Goal: Information Seeking & Learning: Learn about a topic

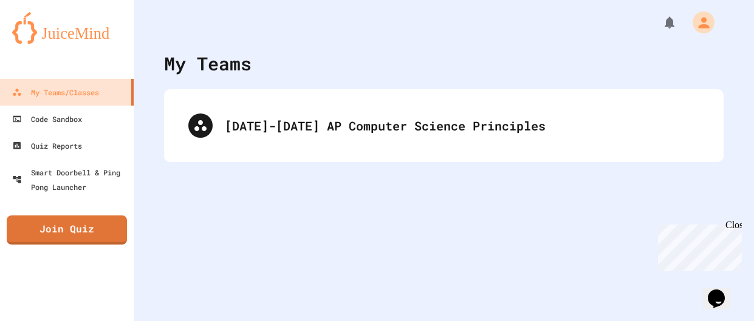
click at [349, 89] on div "[DATE]-[DATE] AP Computer Science Principles" at bounding box center [444, 125] width 560 height 73
click at [353, 95] on div "[DATE]-[DATE] AP Computer Science Principles" at bounding box center [444, 125] width 560 height 73
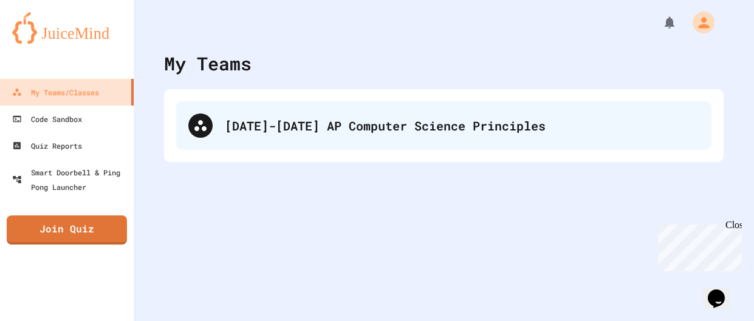
click at [362, 114] on div "[DATE]-[DATE] AP Computer Science Principles" at bounding box center [443, 125] width 535 height 49
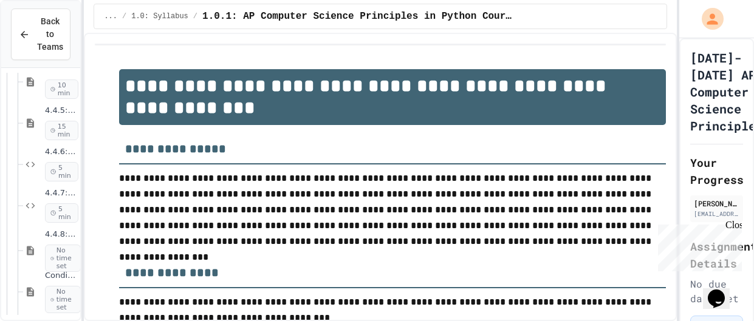
scroll to position [1722, 0]
click at [46, 314] on div "Conditional Exercise Problems No time set" at bounding box center [51, 287] width 57 height 57
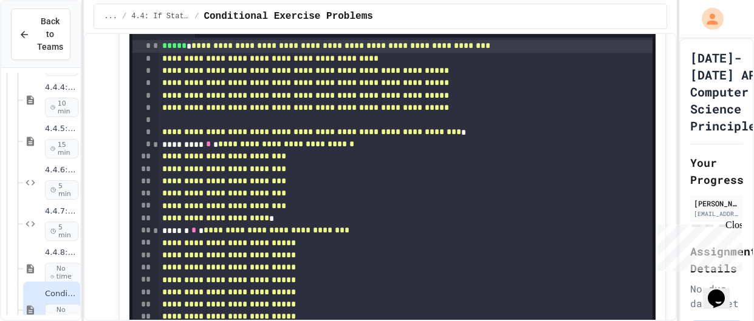
scroll to position [3654, 0]
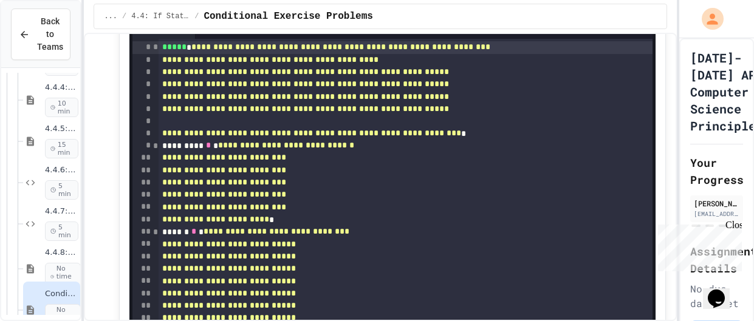
click at [153, 51] on span "*" at bounding box center [155, 47] width 6 height 9
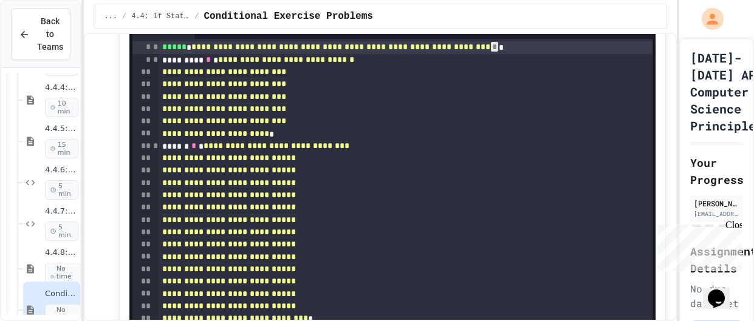
click at [152, 64] on span "*" at bounding box center [155, 59] width 6 height 9
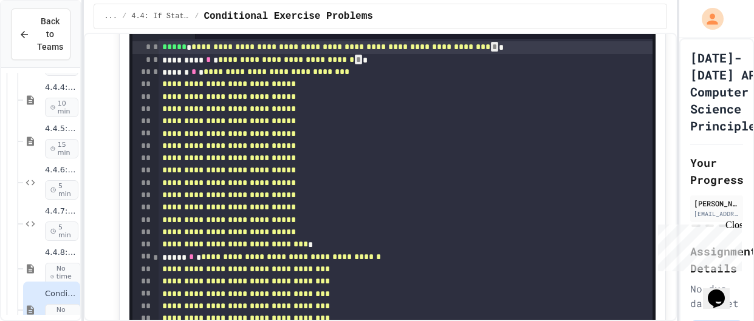
click at [155, 76] on span "*" at bounding box center [155, 71] width 6 height 9
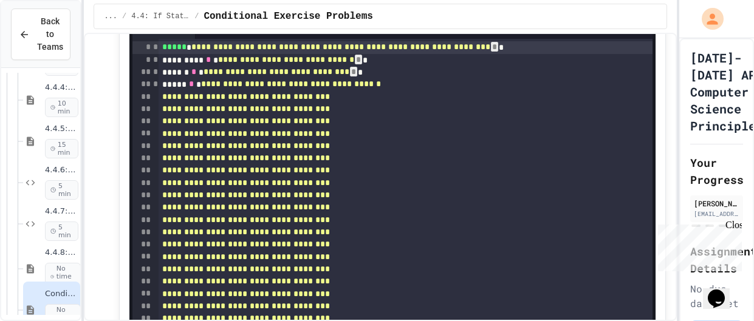
click at [154, 88] on span "*" at bounding box center [155, 84] width 6 height 9
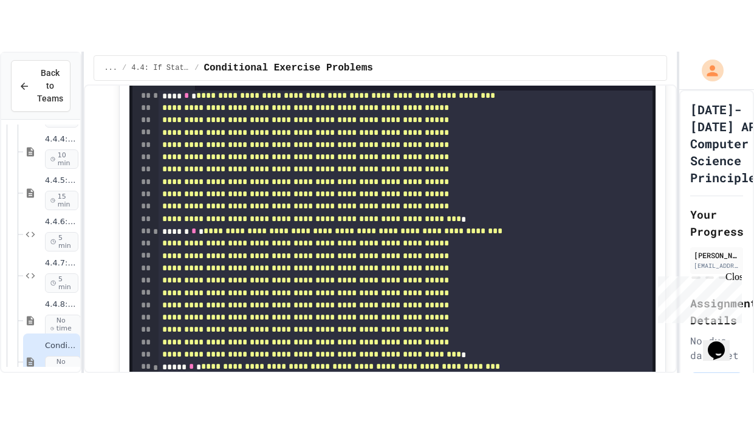
scroll to position [55, 0]
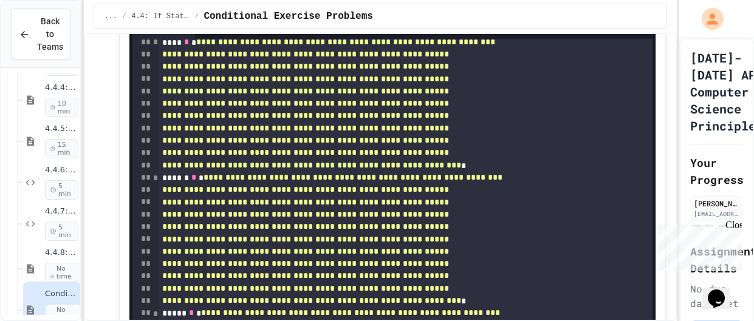
click at [155, 46] on span "*" at bounding box center [155, 42] width 6 height 9
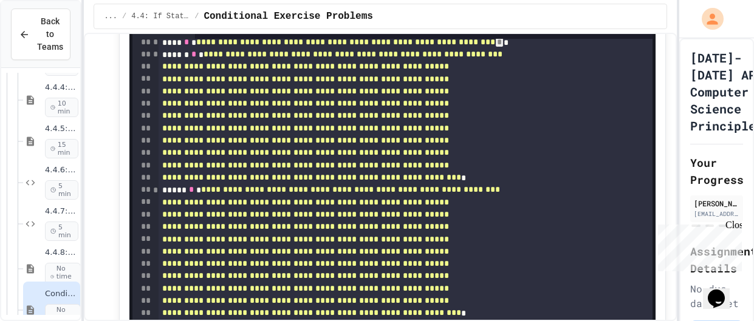
click at [154, 58] on span "*" at bounding box center [155, 54] width 6 height 9
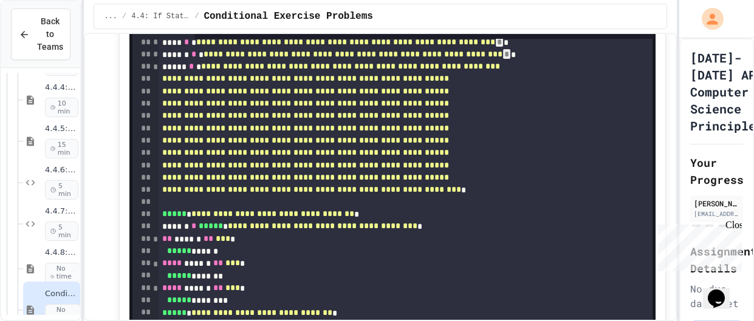
click at [152, 71] on span "*" at bounding box center [155, 67] width 6 height 9
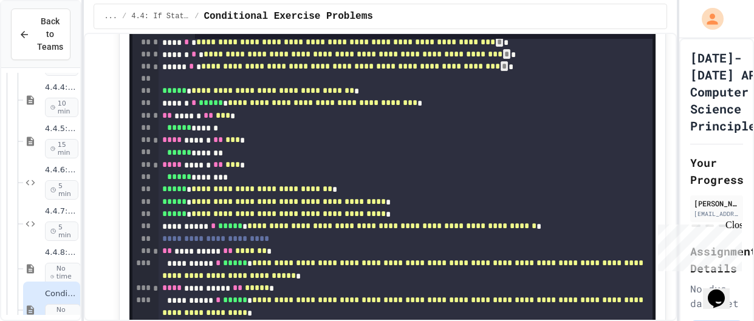
click at [631, 10] on icon at bounding box center [636, 3] width 15 height 15
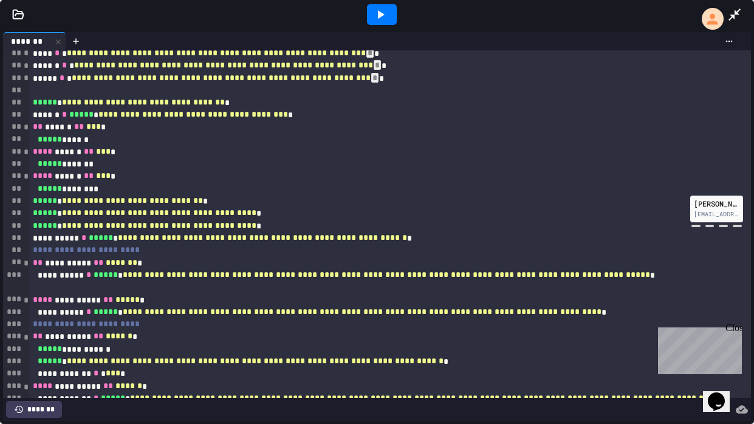
click at [22, 126] on div "**" at bounding box center [13, 127] width 20 height 12
click at [24, 127] on span "*" at bounding box center [26, 127] width 6 height 9
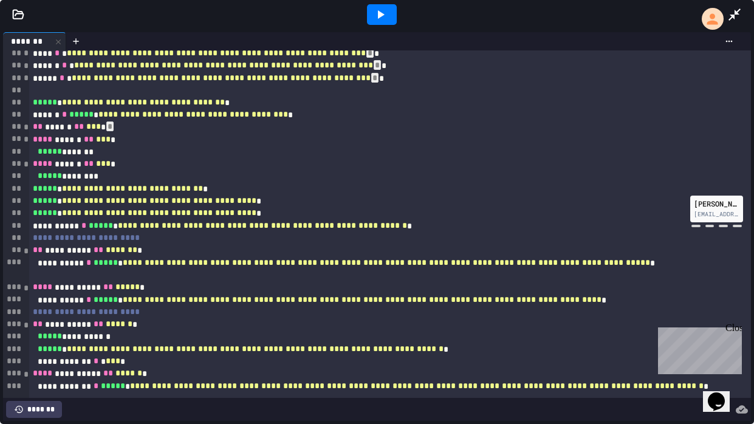
click at [24, 136] on span "*" at bounding box center [26, 139] width 6 height 9
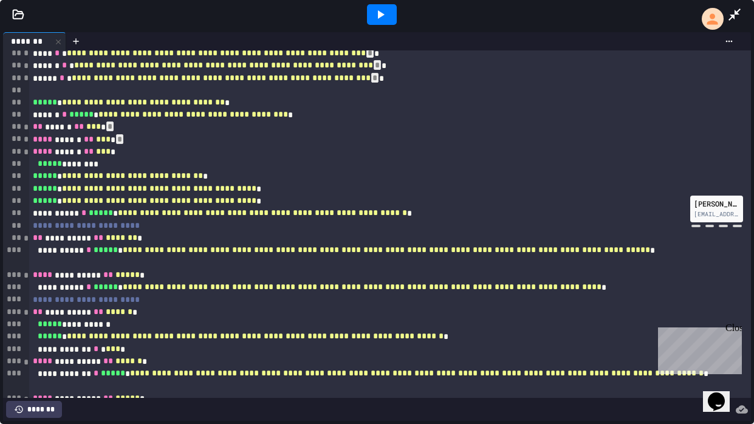
scroll to position [1619, 0]
click at [25, 149] on span "*" at bounding box center [26, 152] width 6 height 9
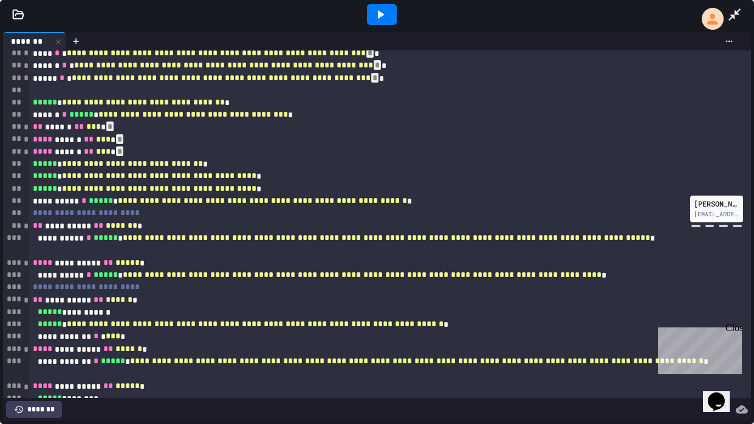
click at [28, 226] on span "*" at bounding box center [26, 226] width 6 height 9
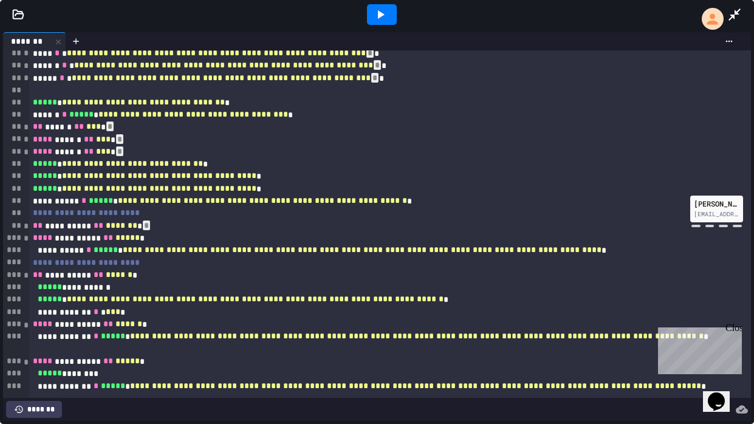
click at [26, 240] on span "*" at bounding box center [26, 238] width 6 height 9
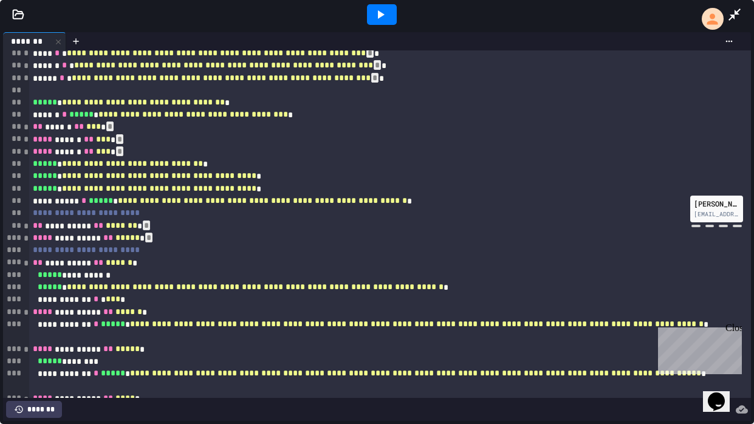
click at [27, 266] on span "*" at bounding box center [26, 263] width 6 height 9
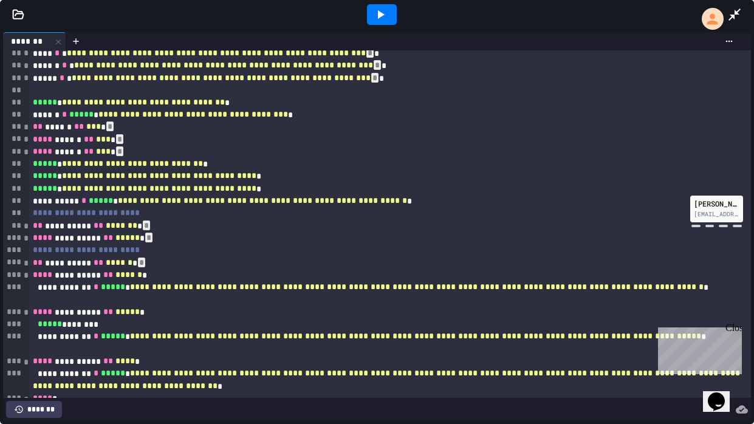
click at [26, 278] on span "*" at bounding box center [26, 275] width 6 height 9
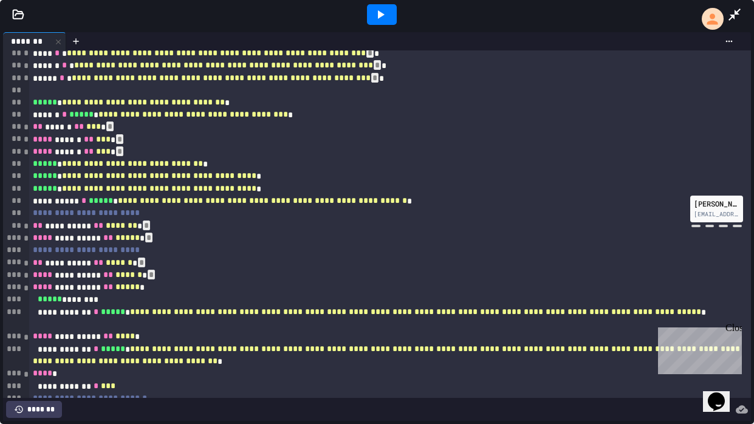
click at [25, 287] on span "*" at bounding box center [26, 288] width 6 height 9
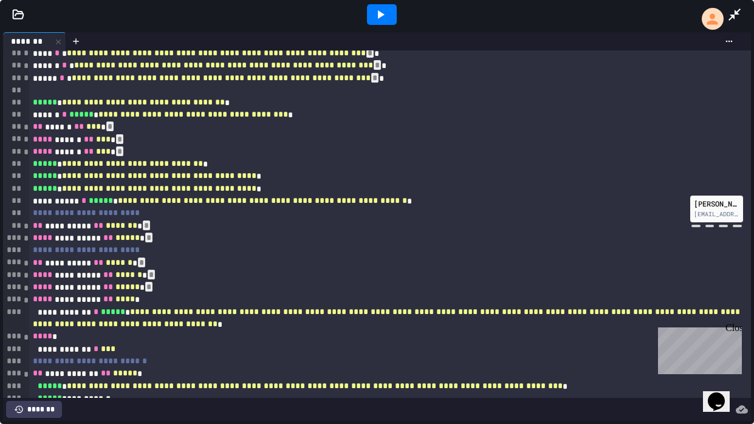
click at [25, 301] on span "*" at bounding box center [26, 300] width 6 height 9
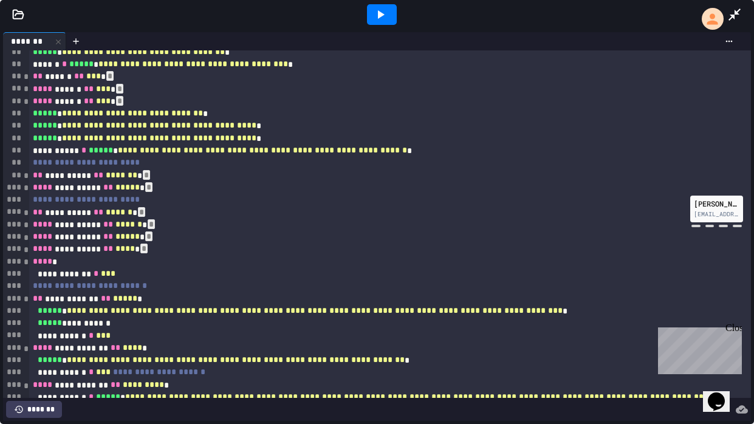
scroll to position [109, 0]
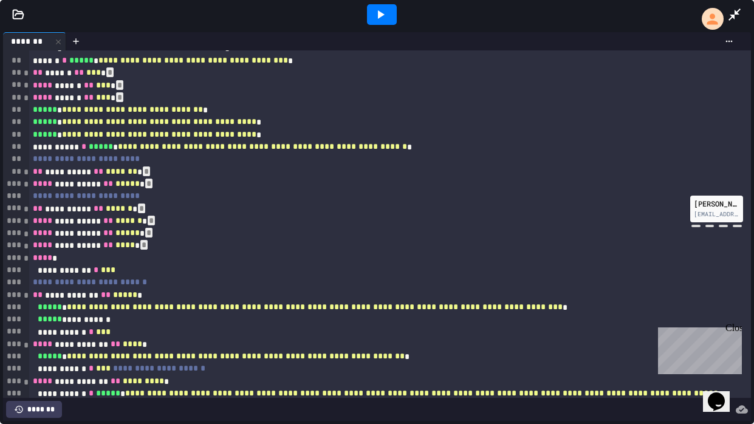
click at [27, 256] on span "*" at bounding box center [26, 258] width 6 height 9
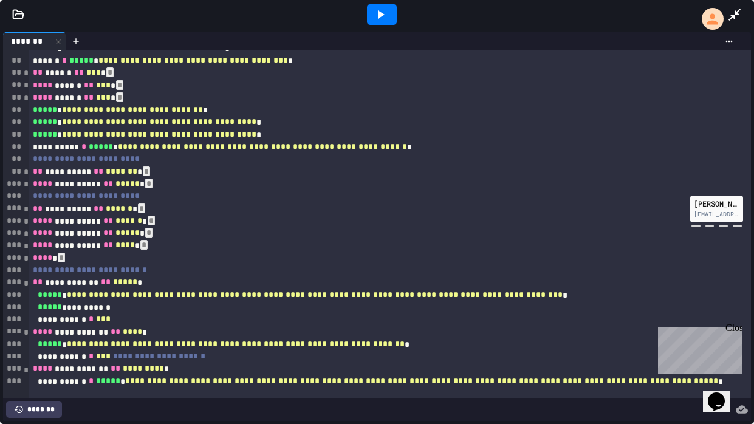
click at [25, 283] on span "*" at bounding box center [26, 283] width 6 height 9
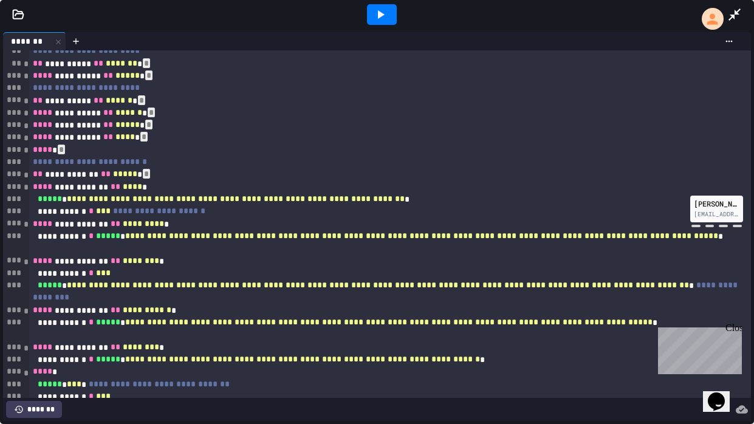
scroll to position [218, 0]
click at [27, 187] on span "*" at bounding box center [26, 186] width 6 height 9
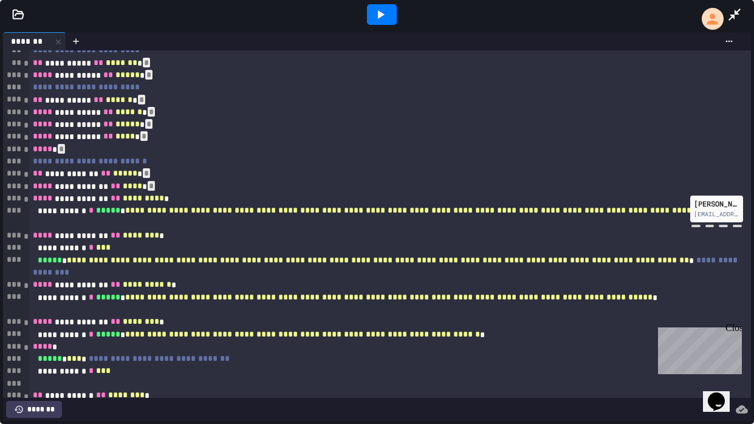
click at [25, 197] on span "*" at bounding box center [26, 199] width 6 height 9
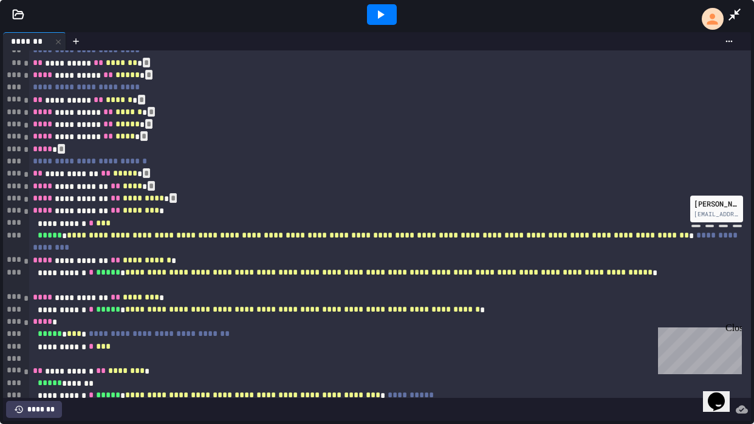
click at [24, 209] on span "*" at bounding box center [26, 211] width 6 height 9
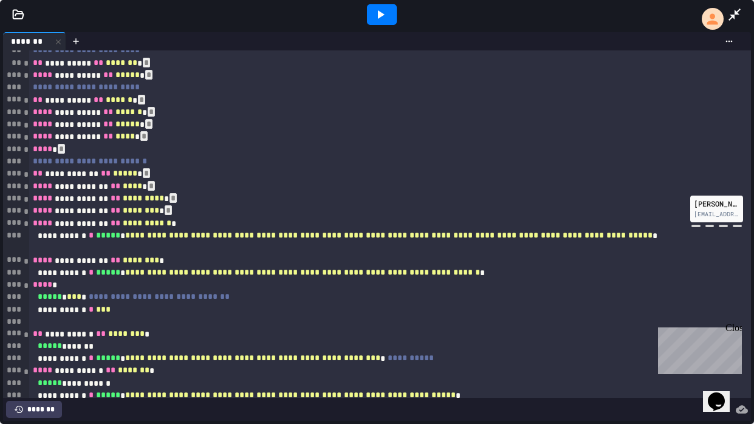
click at [25, 224] on span "*" at bounding box center [26, 223] width 6 height 9
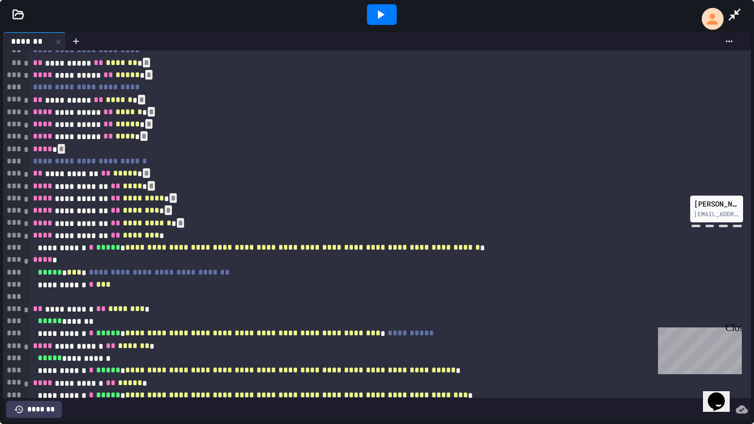
click at [26, 235] on span "*" at bounding box center [26, 236] width 6 height 9
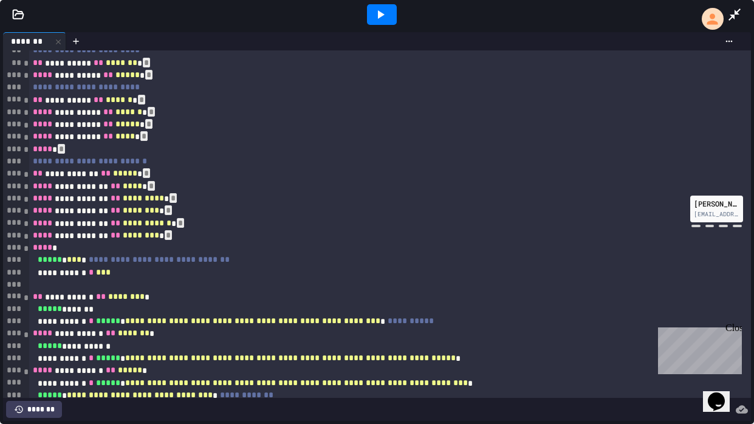
click at [25, 247] on span "*" at bounding box center [26, 248] width 6 height 9
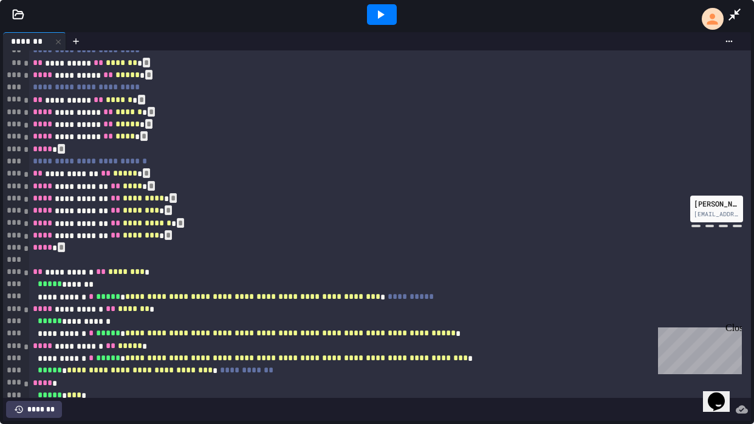
click at [23, 271] on span "*" at bounding box center [26, 273] width 6 height 9
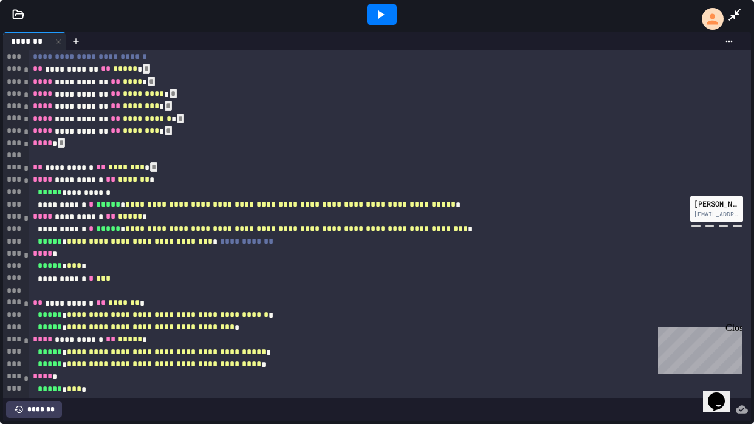
scroll to position [324, 0]
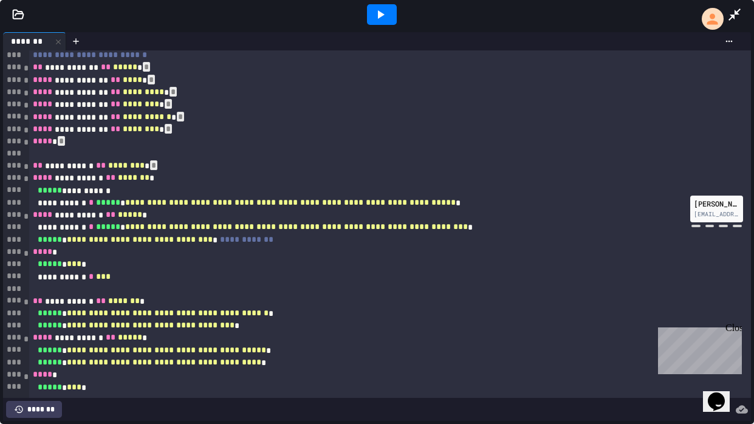
click at [26, 166] on span "*" at bounding box center [26, 166] width 6 height 9
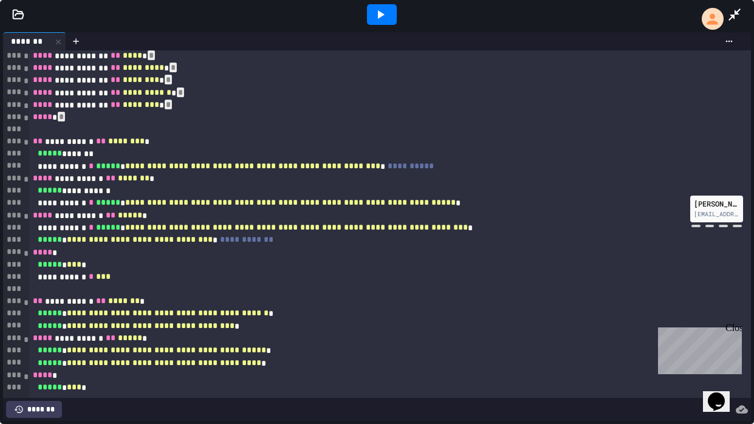
click at [27, 179] on span "*" at bounding box center [26, 179] width 6 height 9
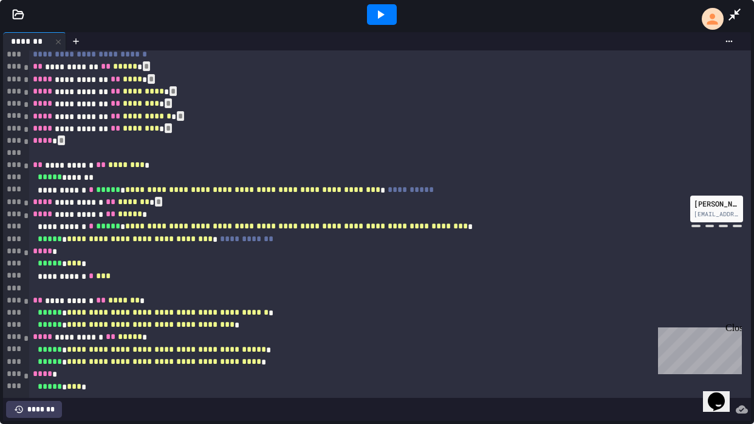
scroll to position [324, 0]
click at [26, 204] on span "*" at bounding box center [26, 203] width 6 height 9
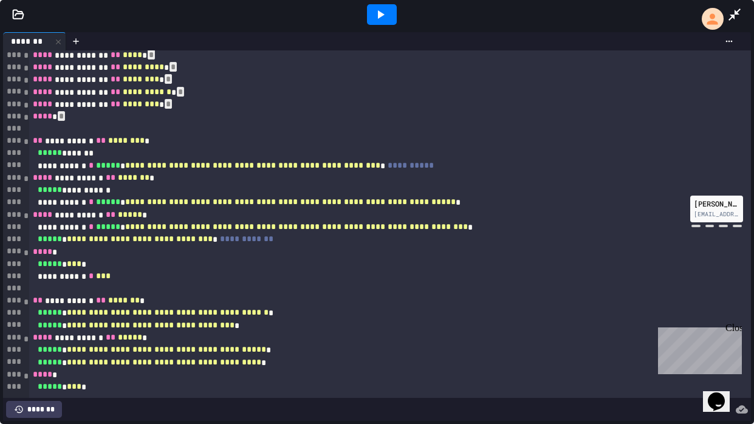
click at [26, 215] on span "*" at bounding box center [26, 215] width 6 height 9
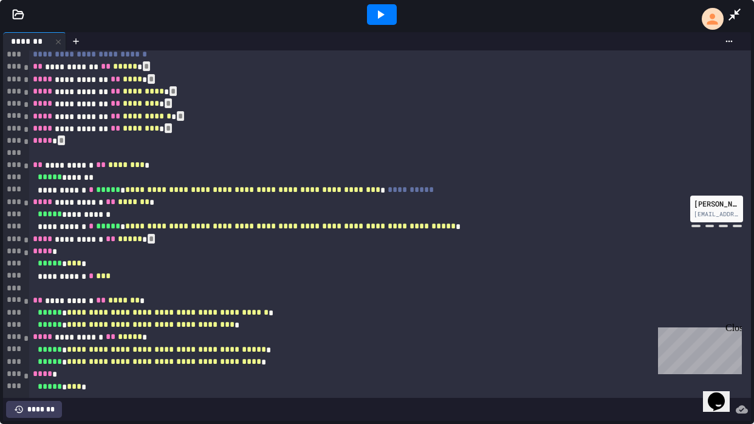
click at [24, 255] on span "*" at bounding box center [26, 252] width 6 height 9
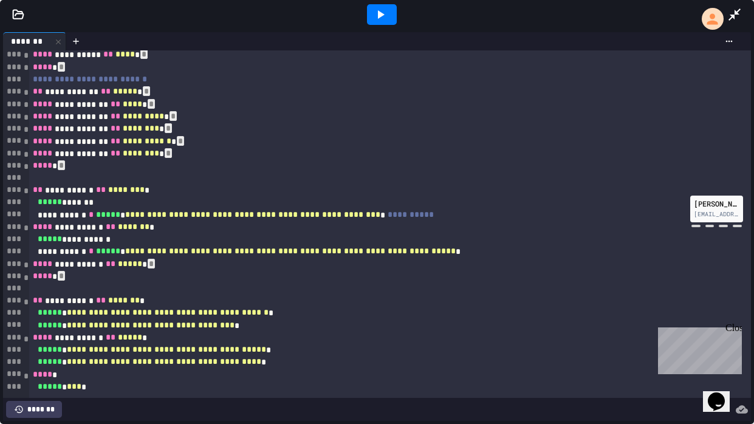
click at [24, 300] on span "*" at bounding box center [26, 302] width 6 height 9
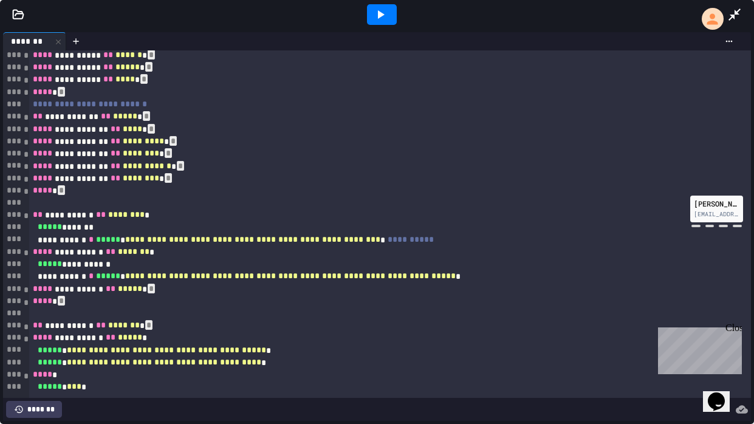
click at [25, 321] on span "*" at bounding box center [26, 339] width 6 height 9
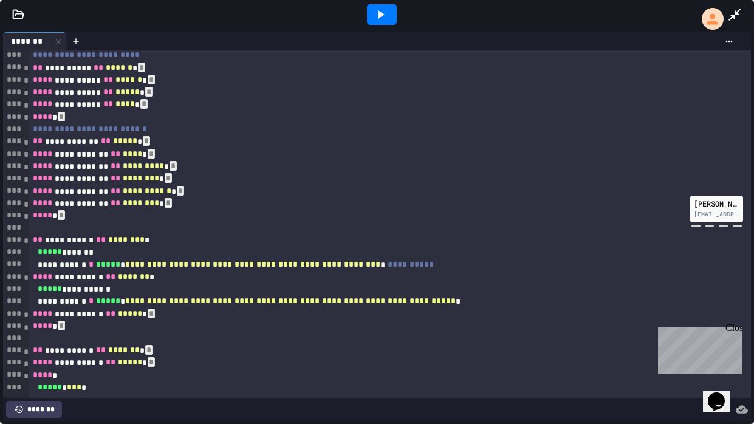
scroll to position [250, 0]
click at [27, 321] on span "*" at bounding box center [26, 376] width 6 height 9
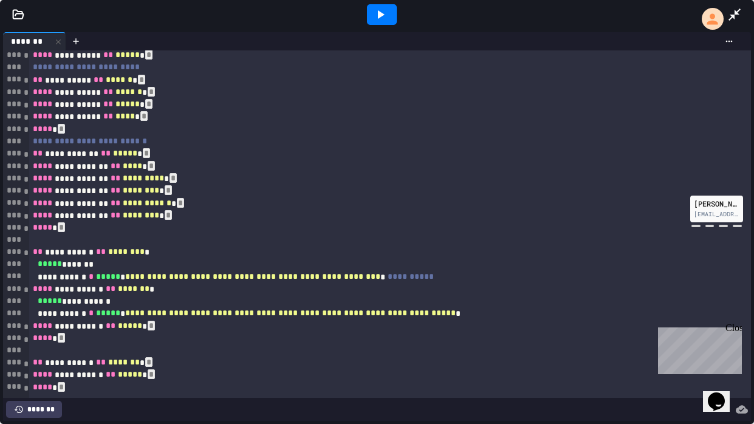
click at [385, 13] on icon at bounding box center [380, 14] width 15 height 15
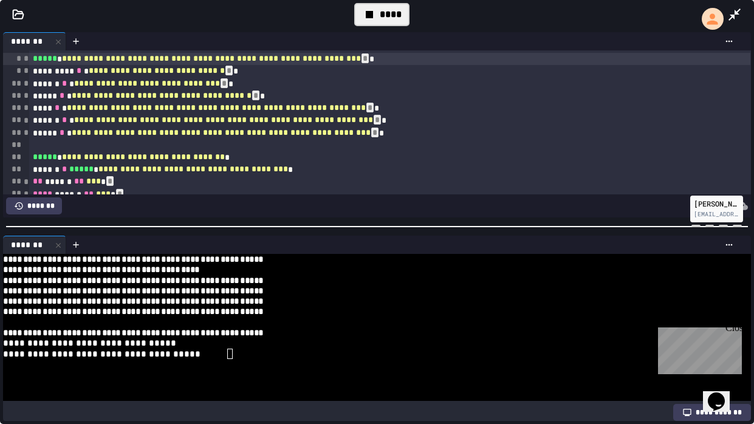
scroll to position [440, 0]
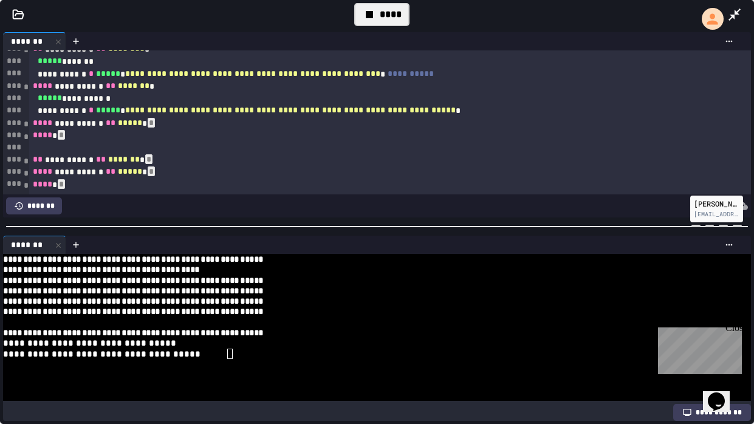
click at [732, 254] on div "**********" at bounding box center [372, 259] width 738 height 10
click at [731, 245] on icon at bounding box center [729, 245] width 7 height 2
click at [730, 245] on div at bounding box center [377, 212] width 754 height 424
click at [55, 244] on icon at bounding box center [58, 245] width 9 height 9
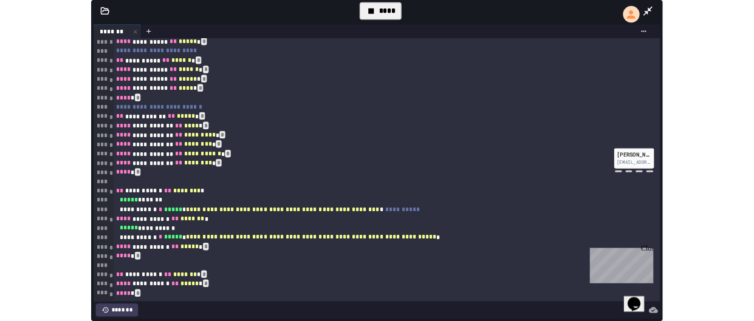
scroll to position [238, 0]
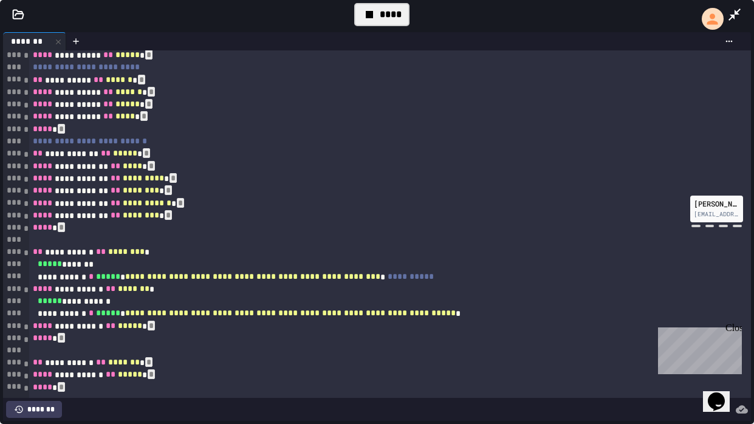
click at [725, 12] on div "****" at bounding box center [381, 14] width 691 height 35
click at [728, 15] on icon at bounding box center [734, 14] width 15 height 15
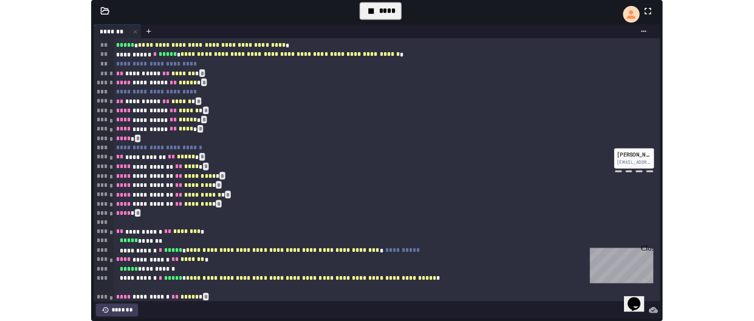
scroll to position [183, 0]
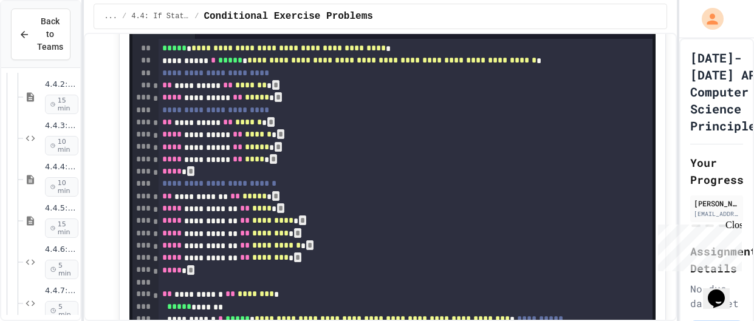
click at [409, 15] on div "****" at bounding box center [397, 3] width 55 height 23
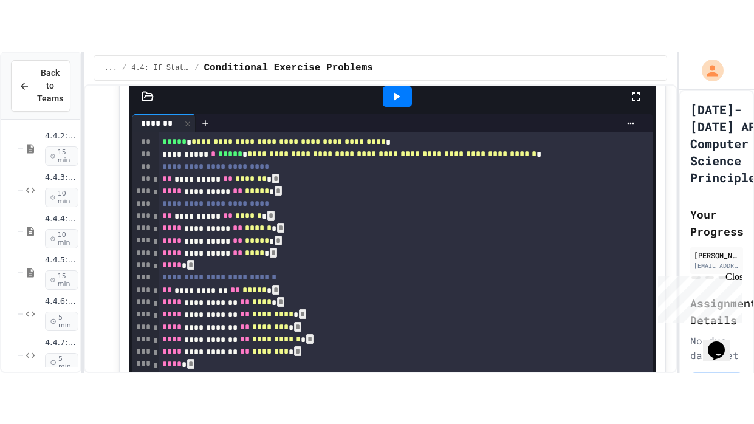
scroll to position [3611, 0]
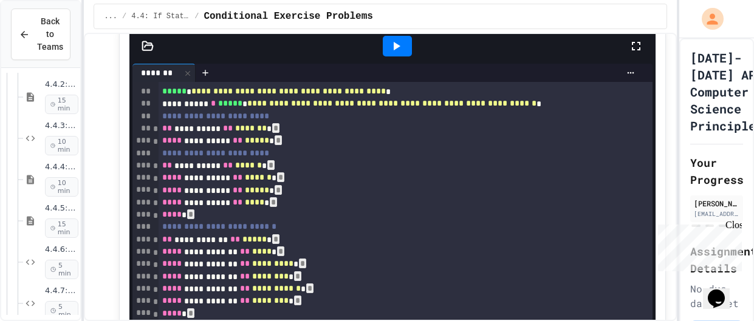
click at [633, 53] on icon at bounding box center [636, 46] width 15 height 15
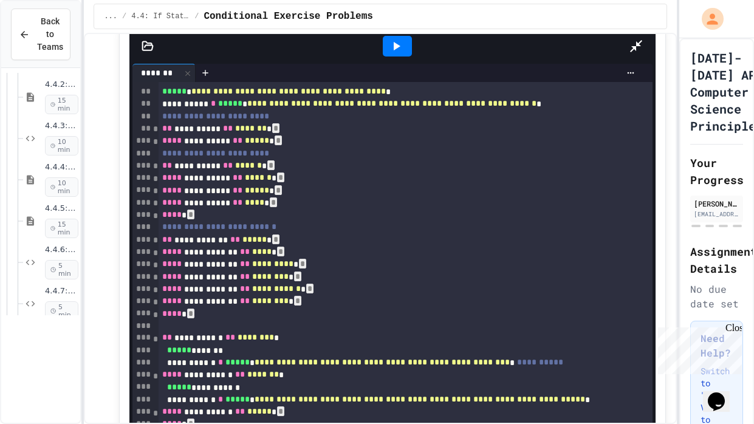
click at [389, 39] on icon at bounding box center [396, 46] width 15 height 15
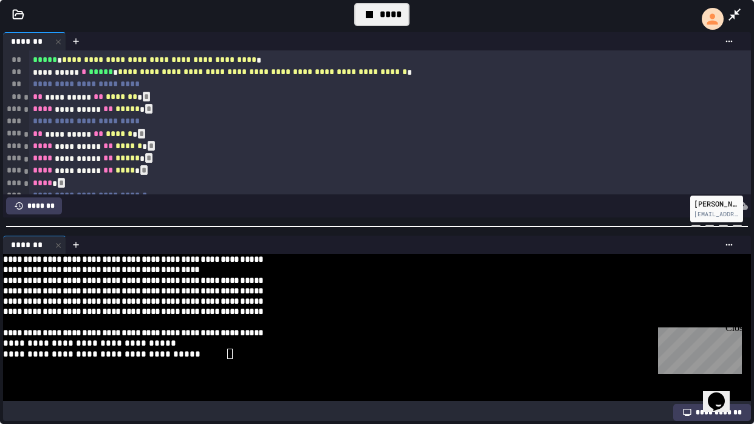
click at [325, 321] on div at bounding box center [372, 364] width 738 height 10
click at [61, 244] on icon at bounding box center [58, 245] width 9 height 9
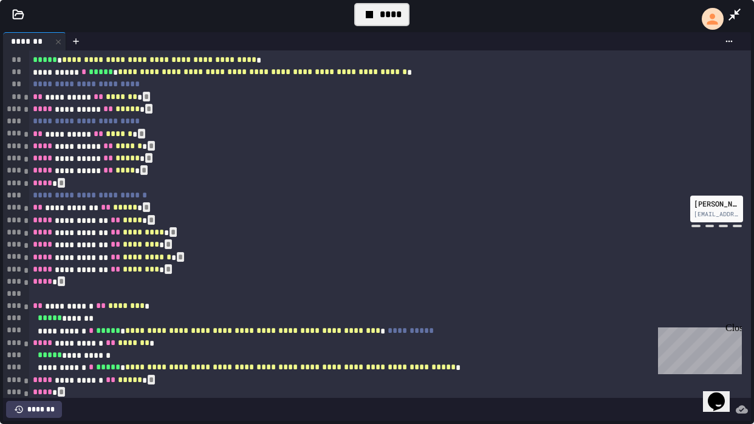
scroll to position [0, 0]
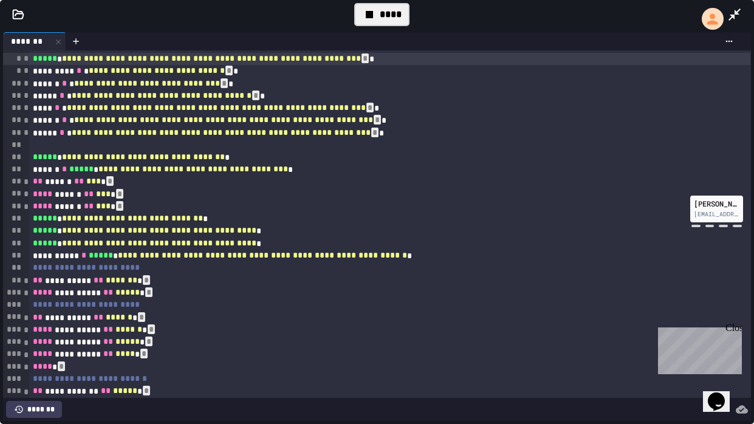
click at [246, 144] on div at bounding box center [390, 145] width 722 height 12
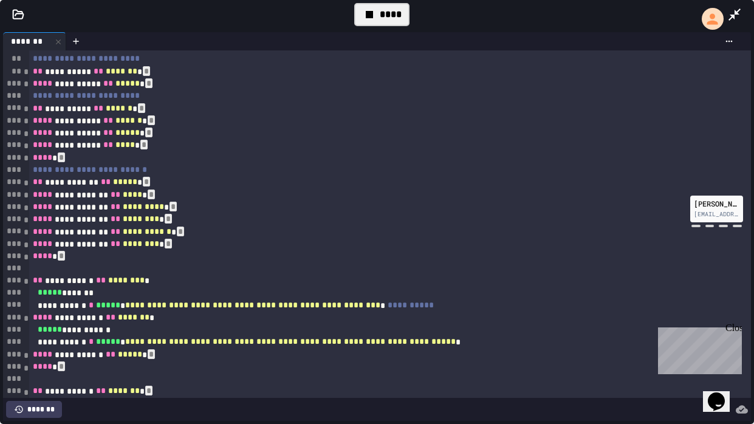
scroll to position [237, 0]
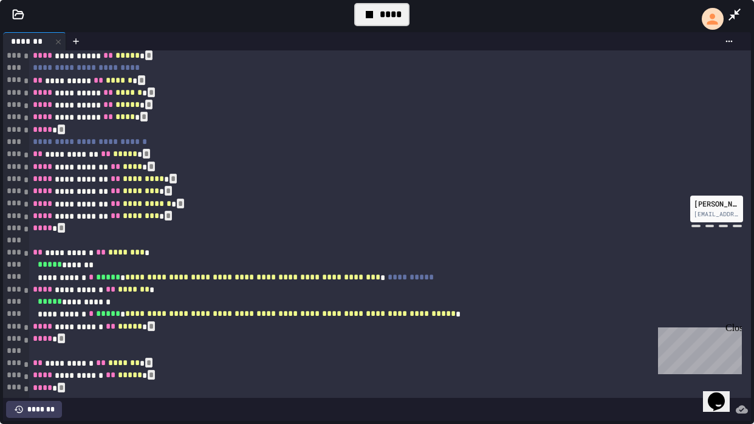
click at [403, 16] on div "****" at bounding box center [381, 14] width 55 height 23
click at [26, 292] on span "*" at bounding box center [26, 290] width 6 height 9
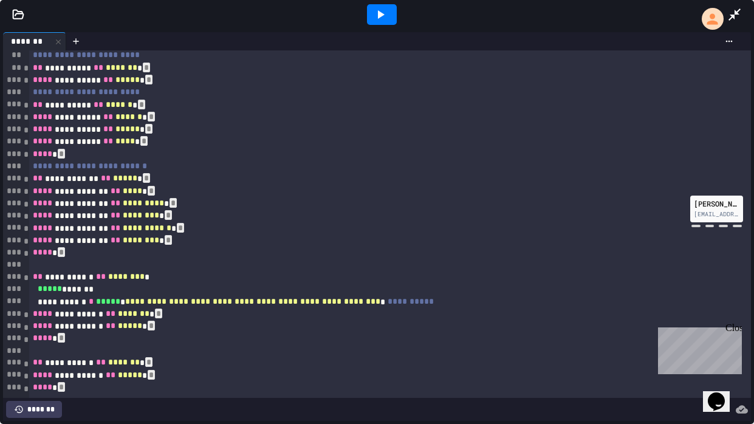
click at [25, 280] on span "*" at bounding box center [26, 277] width 6 height 9
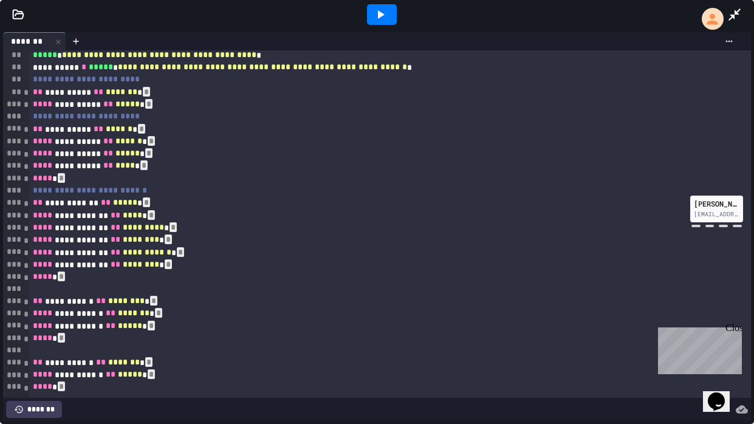
scroll to position [188, 0]
click at [391, 13] on div at bounding box center [382, 14] width 30 height 21
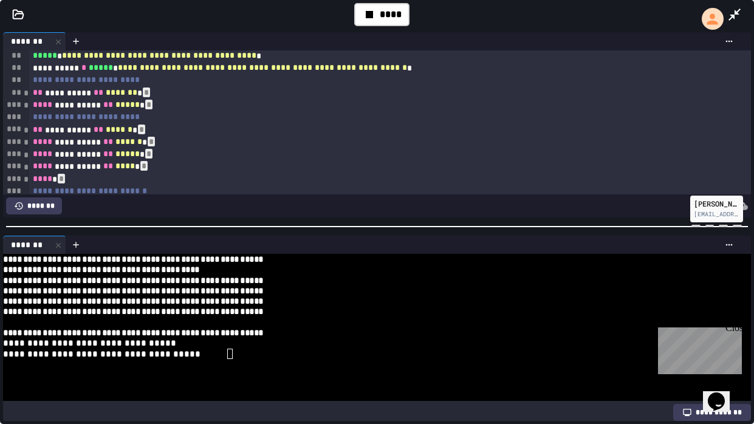
click at [433, 321] on div "**********" at bounding box center [372, 343] width 738 height 10
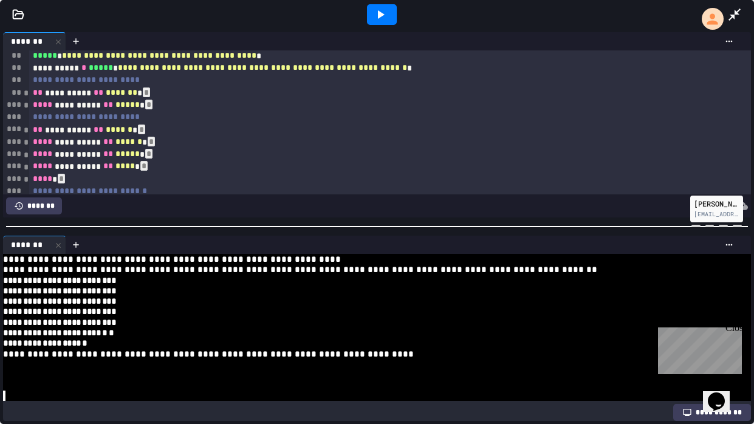
scroll to position [252, 0]
click at [60, 247] on icon at bounding box center [58, 245] width 9 height 9
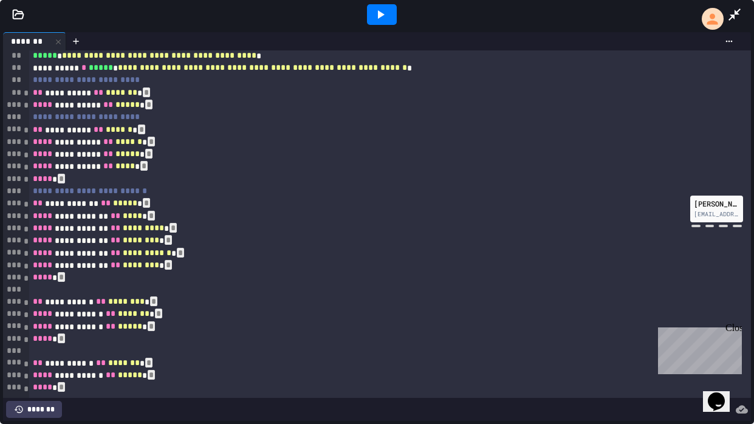
click at [377, 12] on icon at bounding box center [380, 14] width 15 height 15
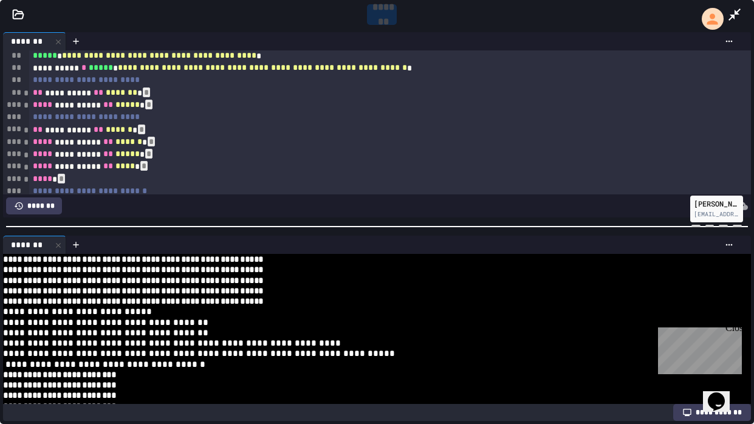
scroll to position [0, 0]
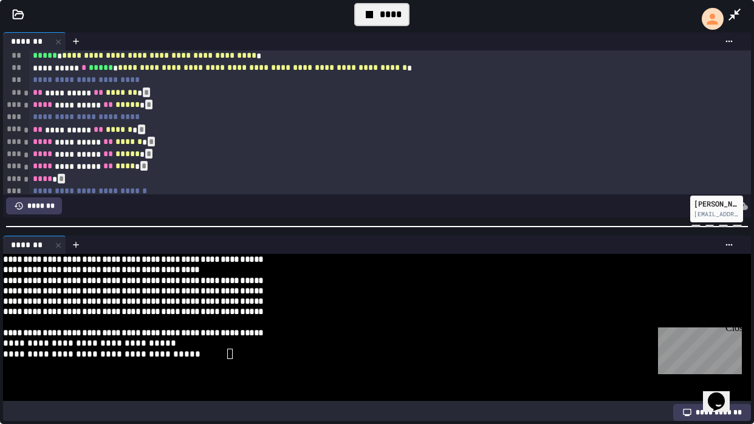
click at [314, 321] on div "**********" at bounding box center [372, 354] width 738 height 10
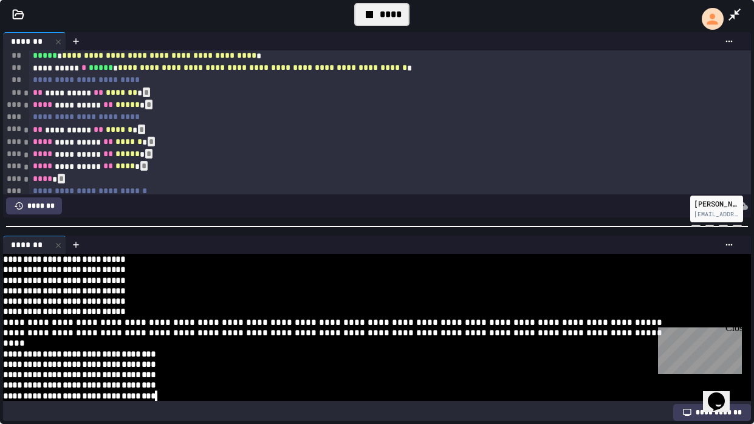
scroll to position [545, 0]
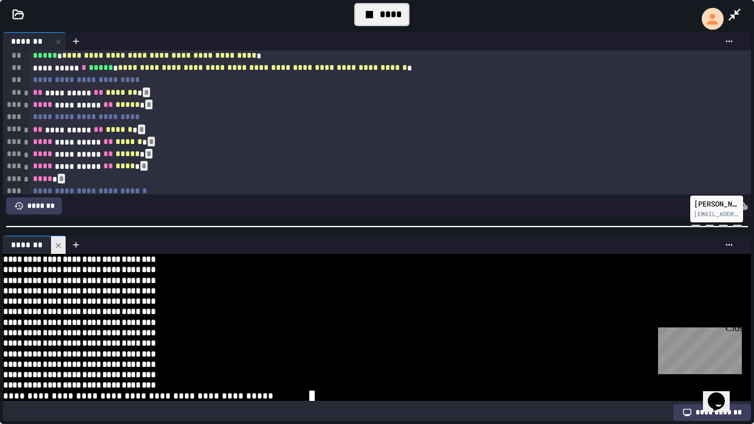
click at [55, 238] on div at bounding box center [58, 245] width 15 height 18
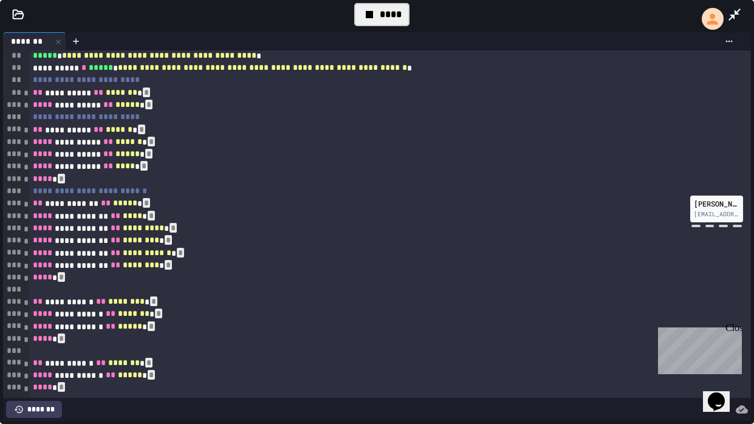
click at [24, 303] on span "*" at bounding box center [26, 302] width 6 height 9
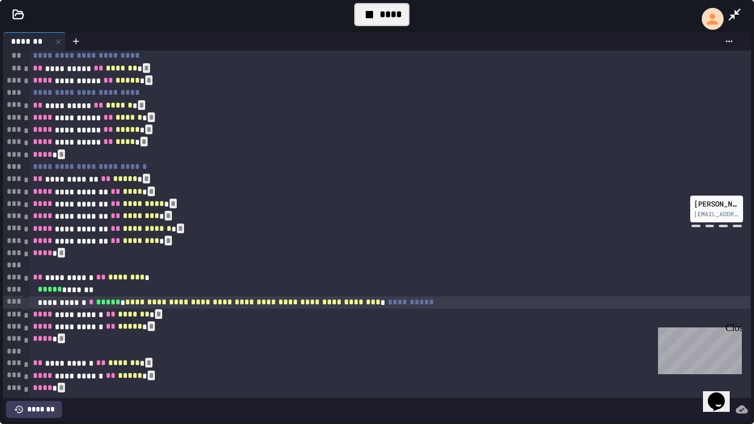
click at [239, 303] on span "**********" at bounding box center [252, 302] width 255 height 9
click at [206, 303] on span "**********" at bounding box center [244, 302] width 238 height 9
click at [24, 279] on span "*" at bounding box center [26, 278] width 6 height 9
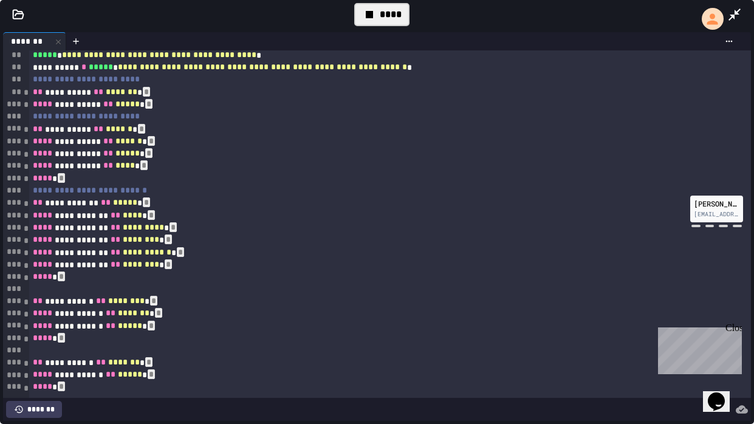
scroll to position [188, 0]
click at [379, 12] on div "****" at bounding box center [381, 14] width 55 height 23
click at [387, 18] on icon at bounding box center [380, 14] width 15 height 15
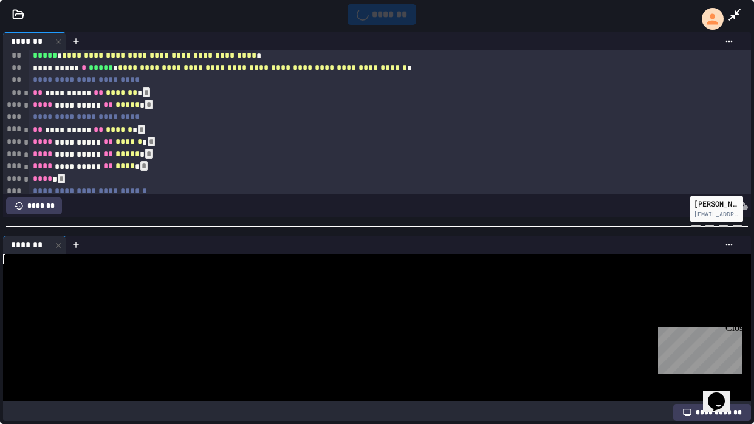
scroll to position [0, 0]
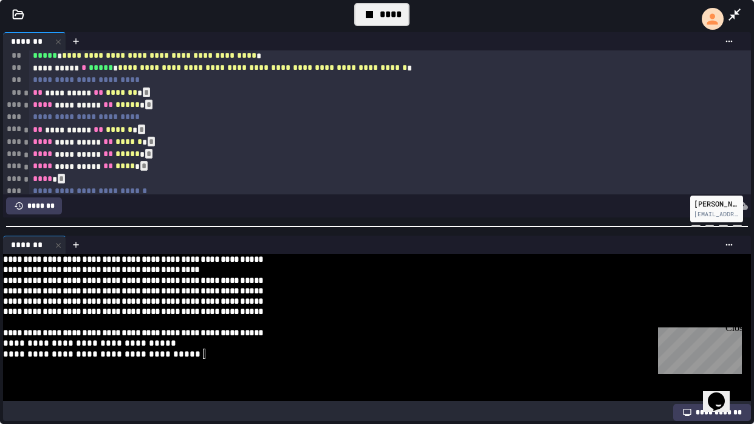
click at [360, 321] on div "**********" at bounding box center [372, 343] width 738 height 10
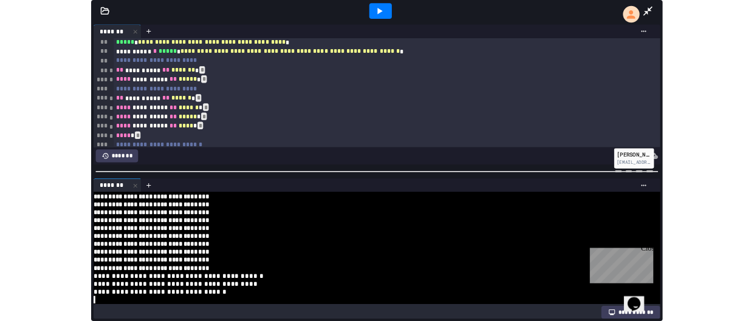
scroll to position [577, 0]
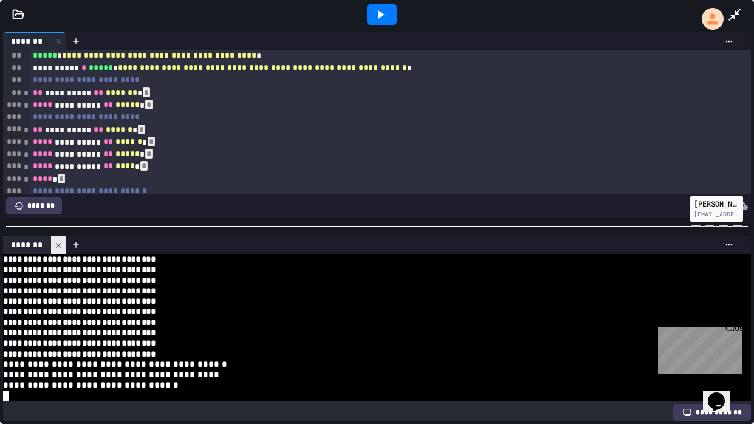
click at [52, 247] on div at bounding box center [58, 245] width 15 height 18
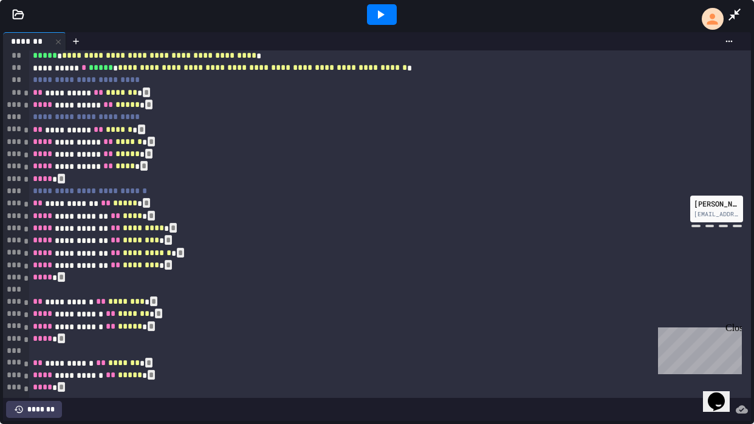
click at [747, 13] on div at bounding box center [740, 14] width 27 height 33
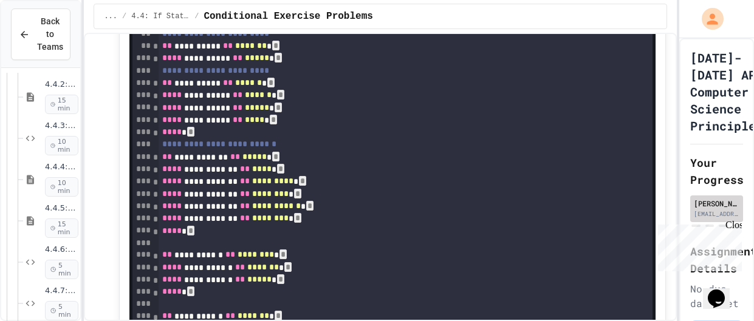
scroll to position [3757, 0]
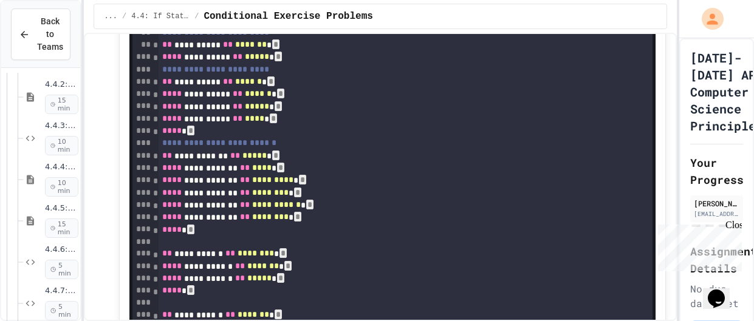
click at [735, 225] on div "Close" at bounding box center [732, 227] width 15 height 15
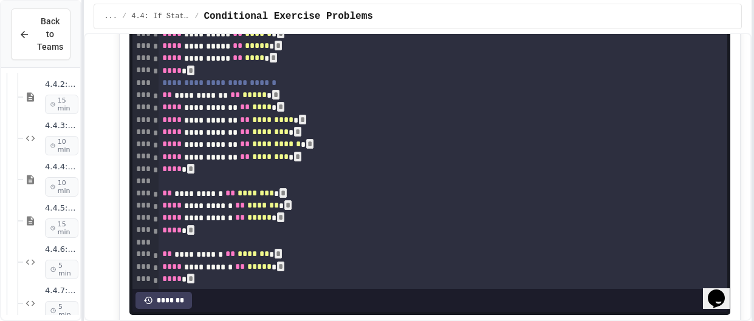
scroll to position [3709, 0]
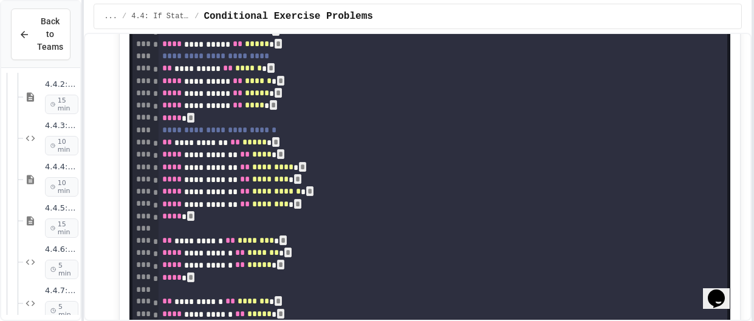
click at [753, 185] on div "**********" at bounding box center [377, 160] width 754 height 321
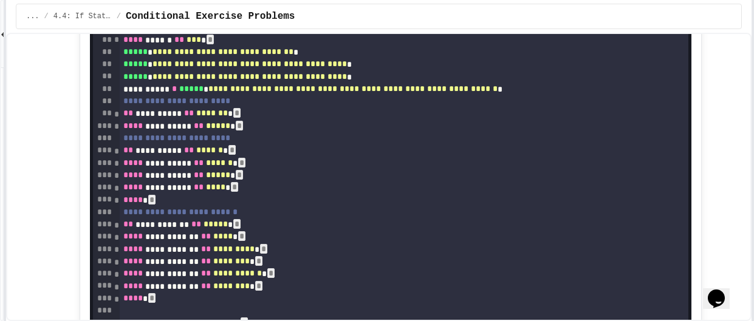
scroll to position [95, 0]
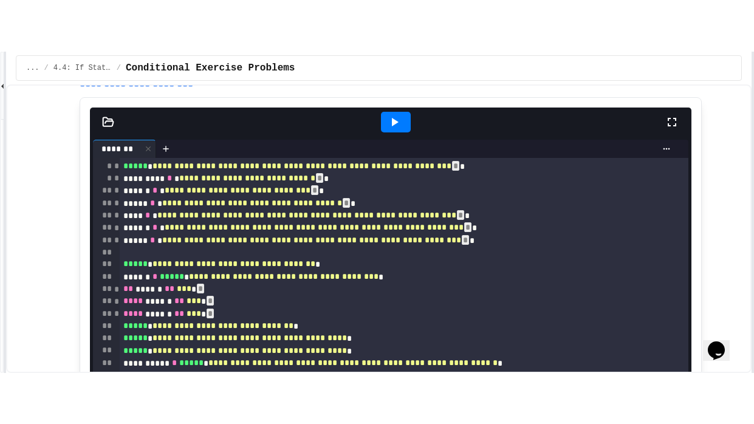
scroll to position [3519, 0]
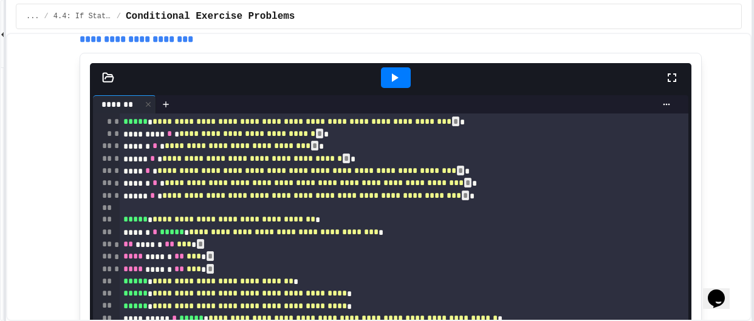
click at [667, 85] on icon at bounding box center [672, 77] width 15 height 15
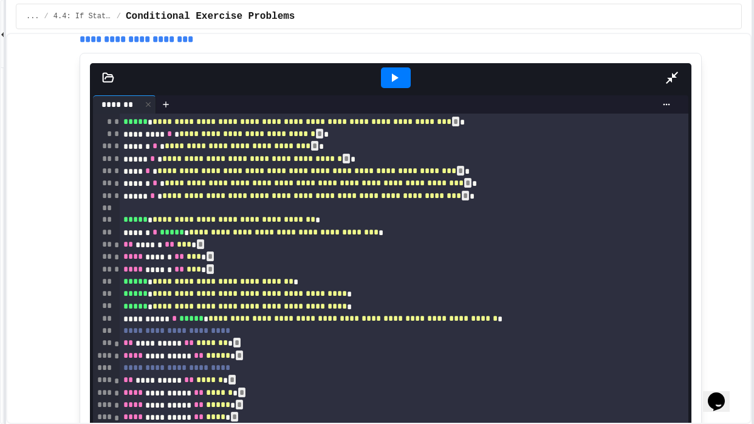
scroll to position [188, 0]
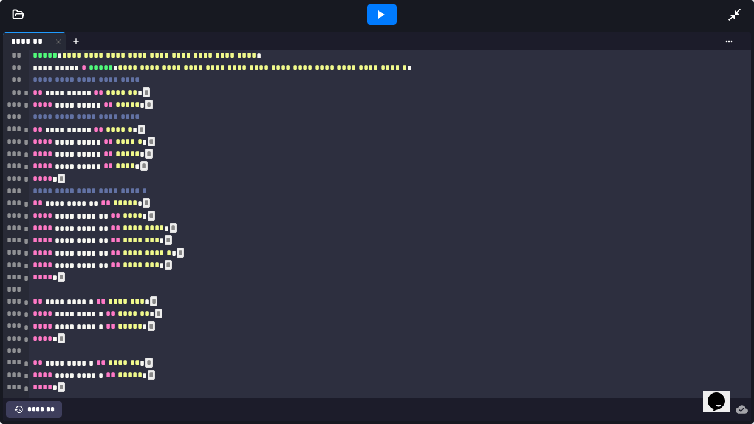
click at [385, 9] on icon at bounding box center [380, 14] width 15 height 15
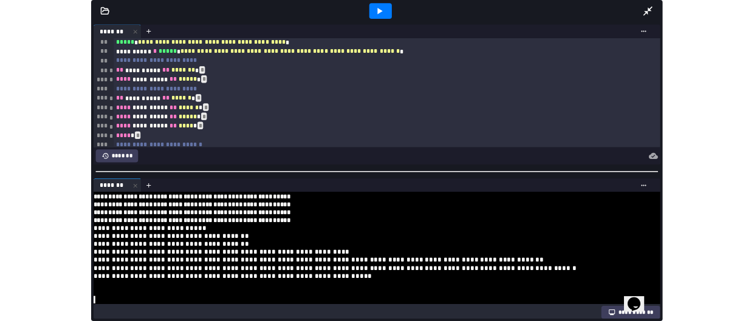
scroll to position [178, 0]
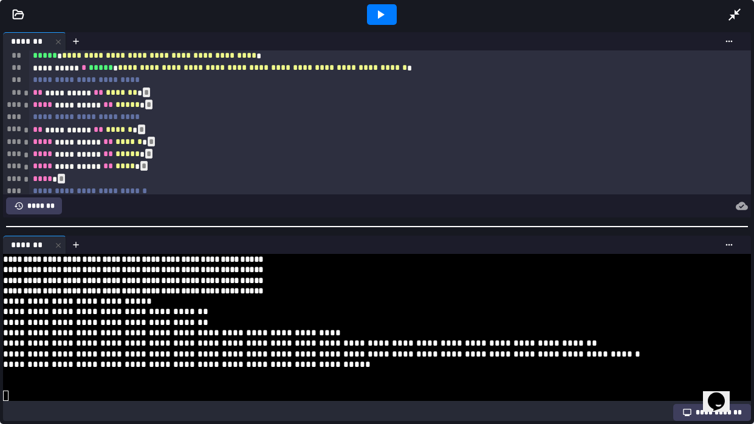
click at [735, 15] on icon at bounding box center [734, 14] width 15 height 15
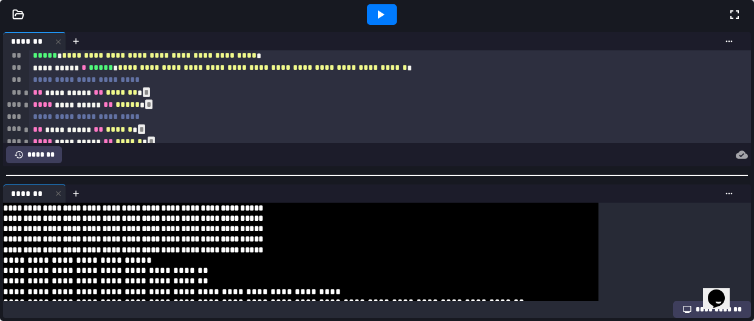
scroll to position [167, 0]
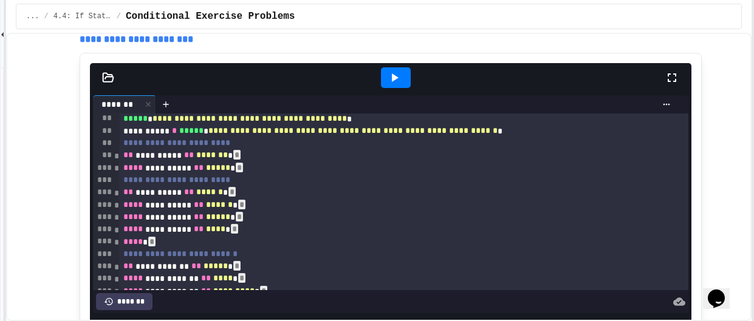
click at [381, 26] on h3 "**********" at bounding box center [391, 6] width 622 height 39
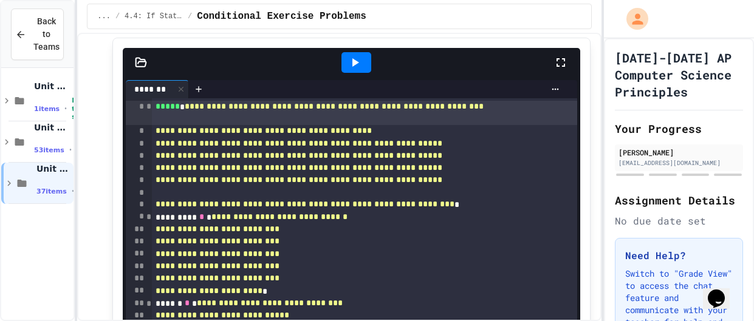
scroll to position [3616, 0]
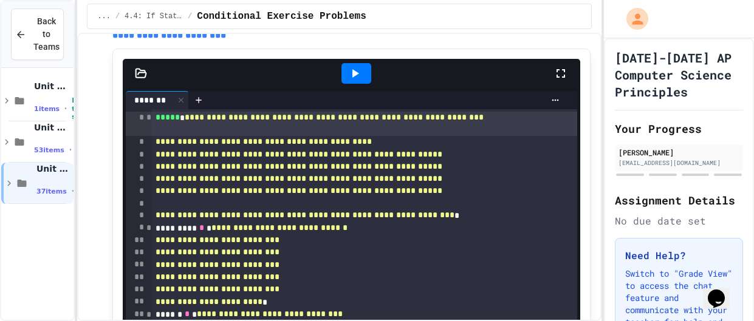
click at [360, 81] on icon at bounding box center [355, 73] width 15 height 15
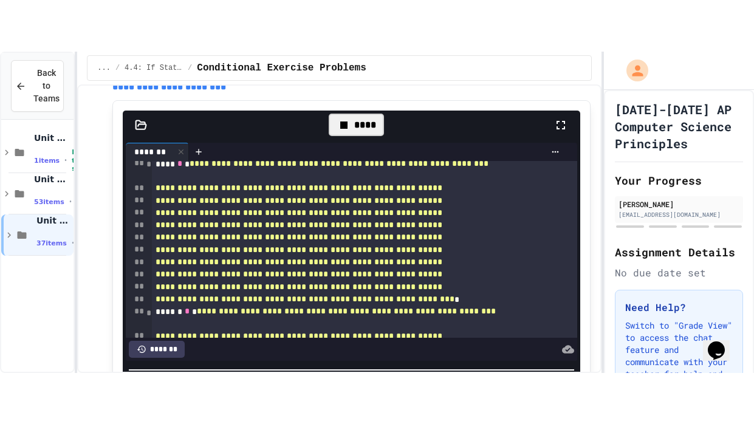
scroll to position [656, 0]
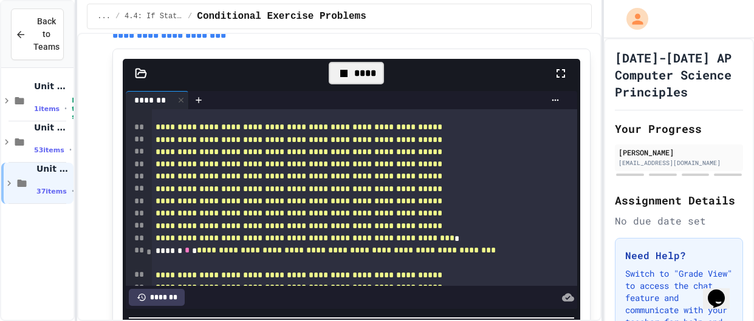
click at [561, 81] on icon at bounding box center [560, 73] width 15 height 15
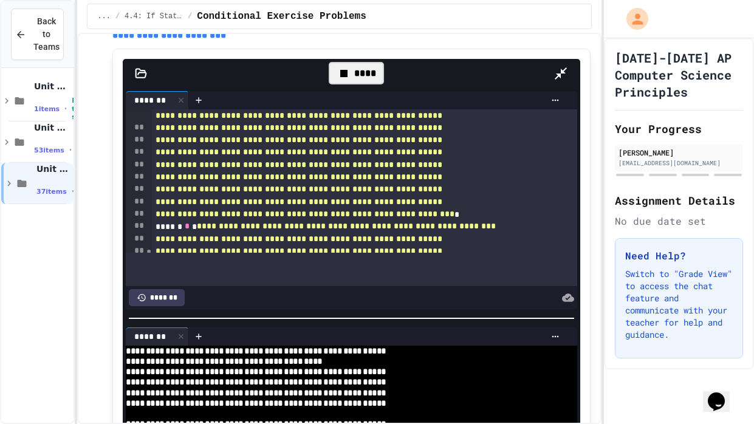
scroll to position [643, 0]
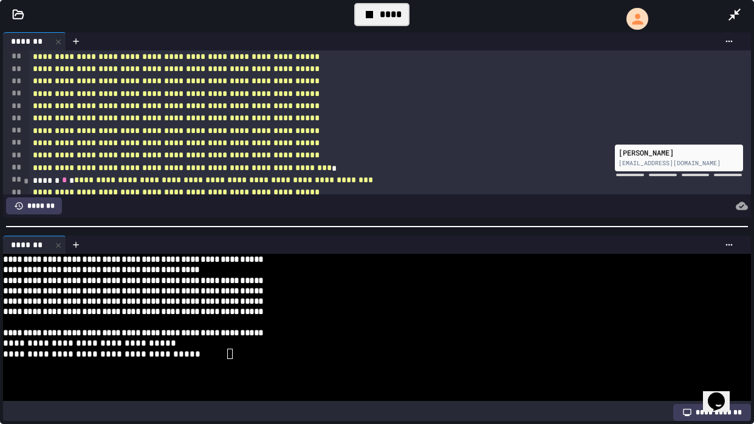
click at [542, 321] on div "**********" at bounding box center [372, 332] width 738 height 10
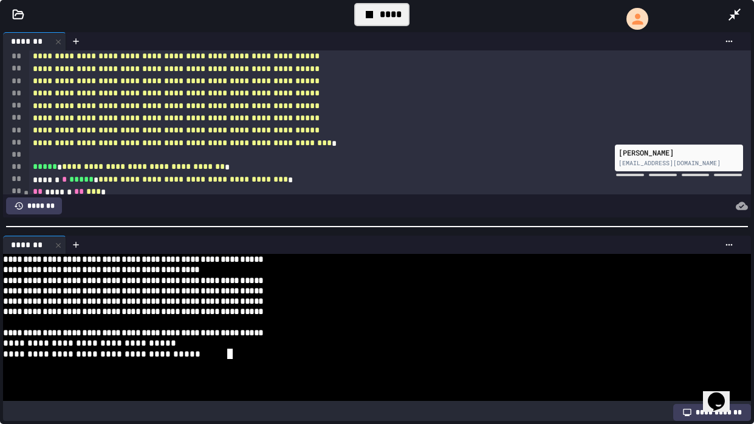
scroll to position [934, 0]
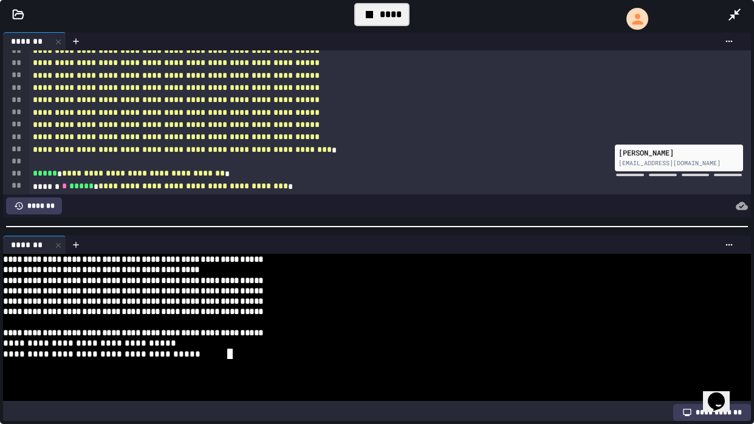
click at [370, 321] on div at bounding box center [372, 364] width 738 height 10
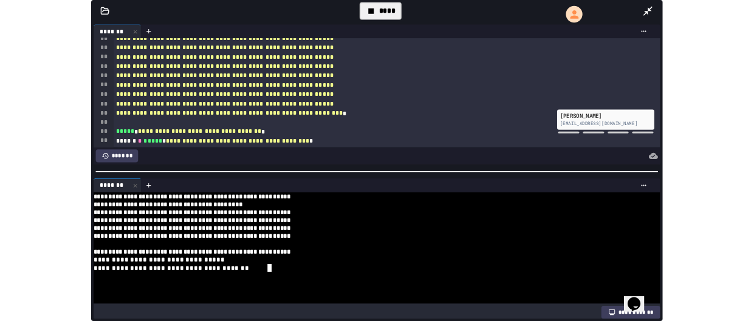
scroll to position [115, 0]
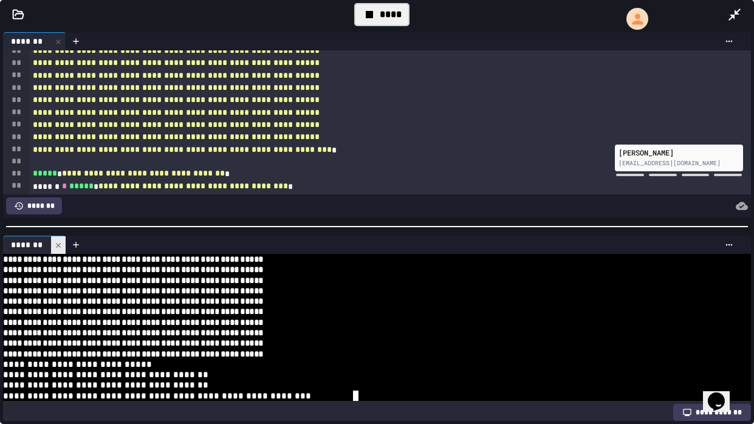
click at [60, 244] on icon at bounding box center [58, 245] width 9 height 9
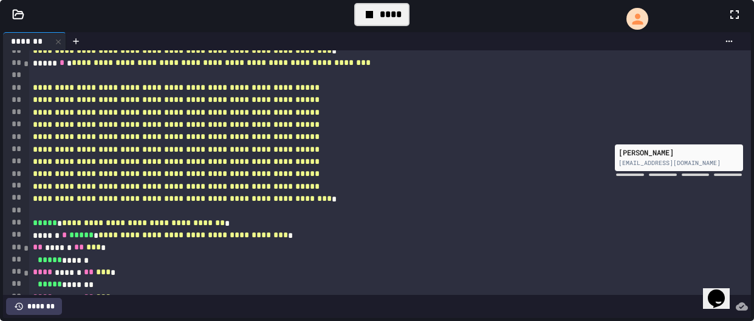
scroll to position [982, 0]
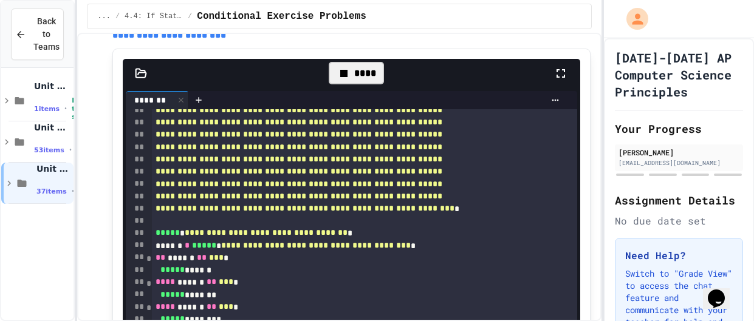
click at [562, 21] on h3 "**********" at bounding box center [351, 1] width 478 height 39
